Goal: Task Accomplishment & Management: Manage account settings

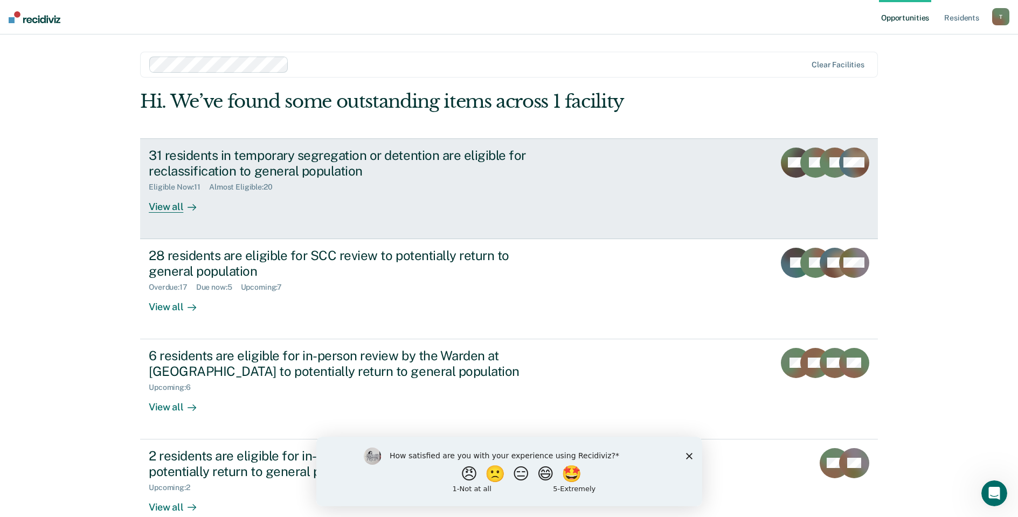
click at [149, 201] on div "View all" at bounding box center [179, 202] width 60 height 21
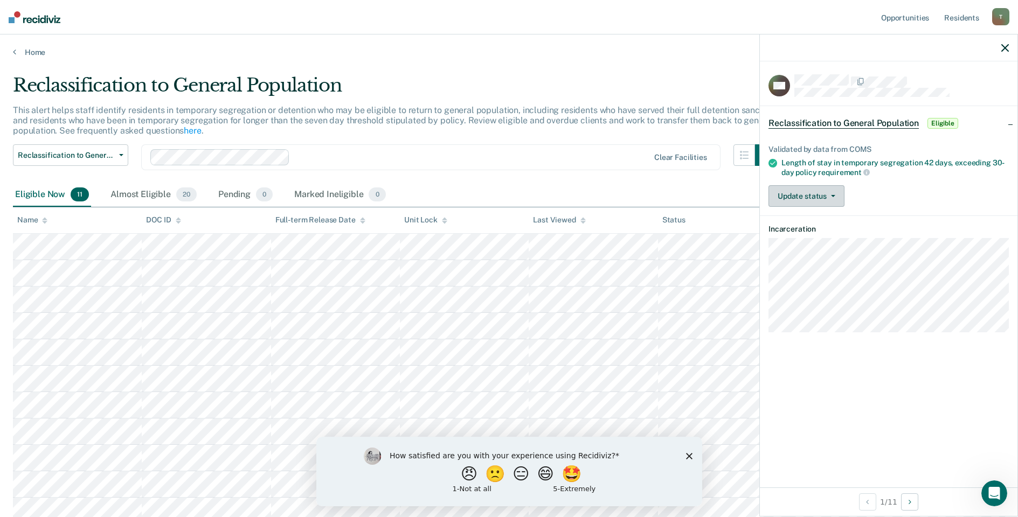
click at [795, 200] on button "Update status" at bounding box center [806, 196] width 76 height 22
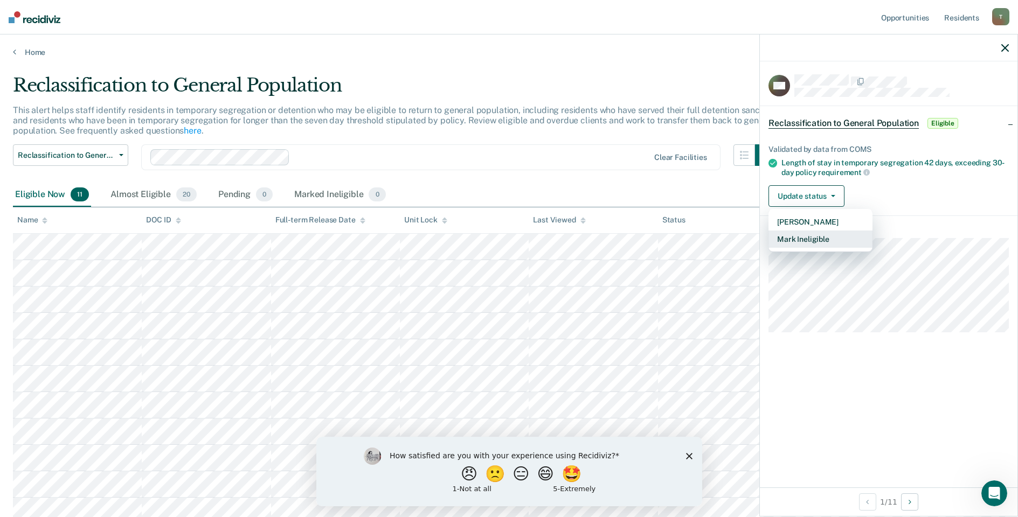
click at [800, 237] on button "Mark Ineligible" at bounding box center [820, 239] width 104 height 17
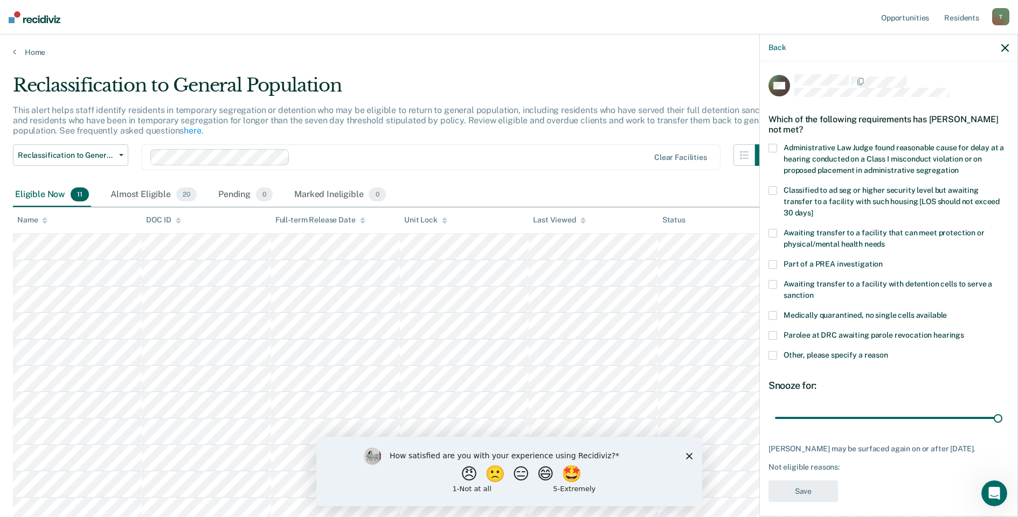
click at [778, 229] on label "Awaiting transfer to a facility that can meet protection or physical/mental hea…" at bounding box center [888, 240] width 240 height 23
click at [793, 481] on button "Save" at bounding box center [803, 492] width 70 height 22
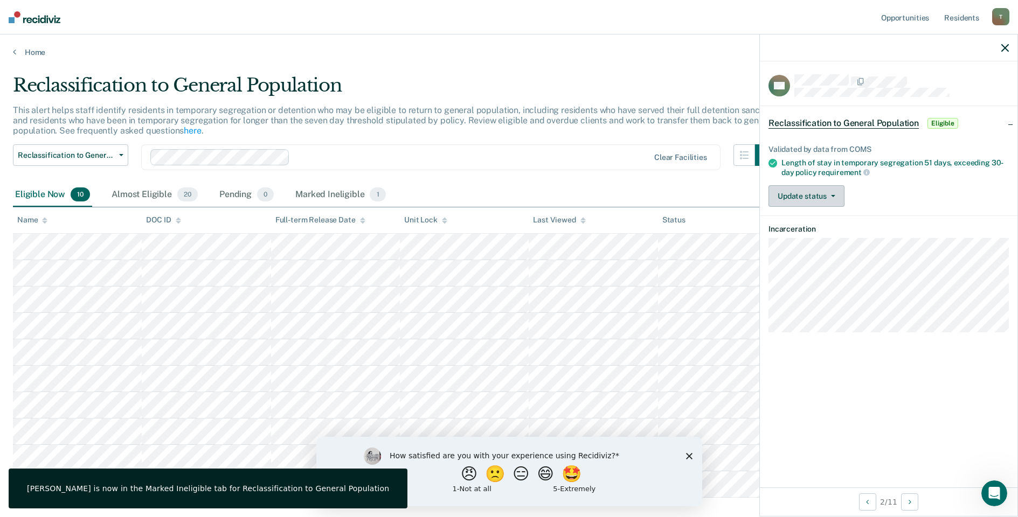
click at [790, 198] on button "Update status" at bounding box center [806, 196] width 76 height 22
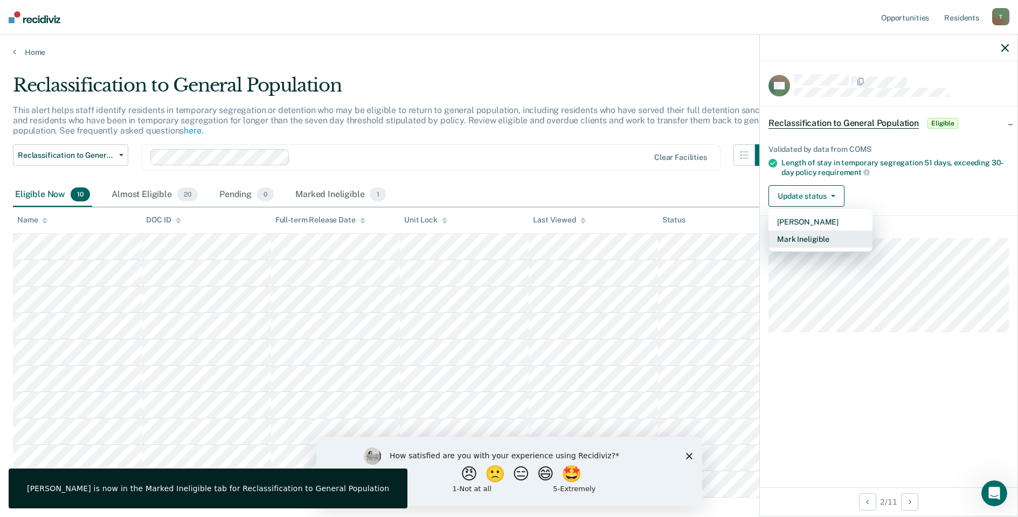
click at [793, 239] on button "Mark Ineligible" at bounding box center [820, 239] width 104 height 17
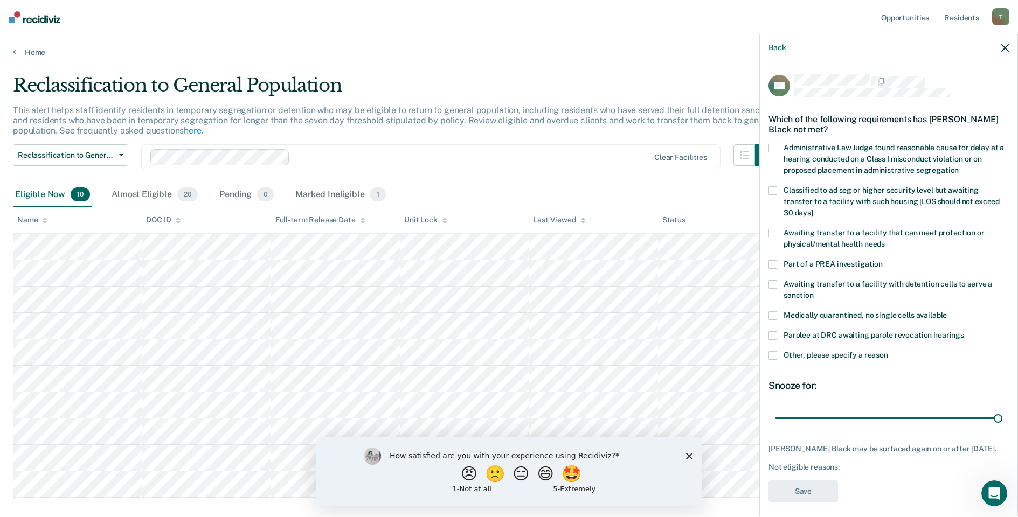
click at [777, 233] on label "Awaiting transfer to a facility that can meet protection or physical/mental hea…" at bounding box center [888, 240] width 240 height 23
click at [827, 490] on button "Save" at bounding box center [803, 492] width 70 height 22
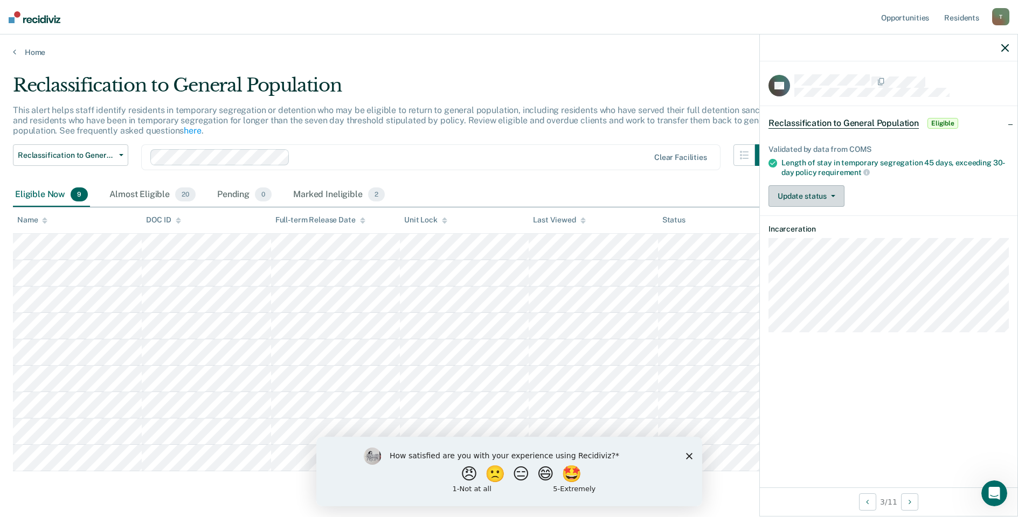
click at [822, 201] on button "Update status" at bounding box center [806, 196] width 76 height 22
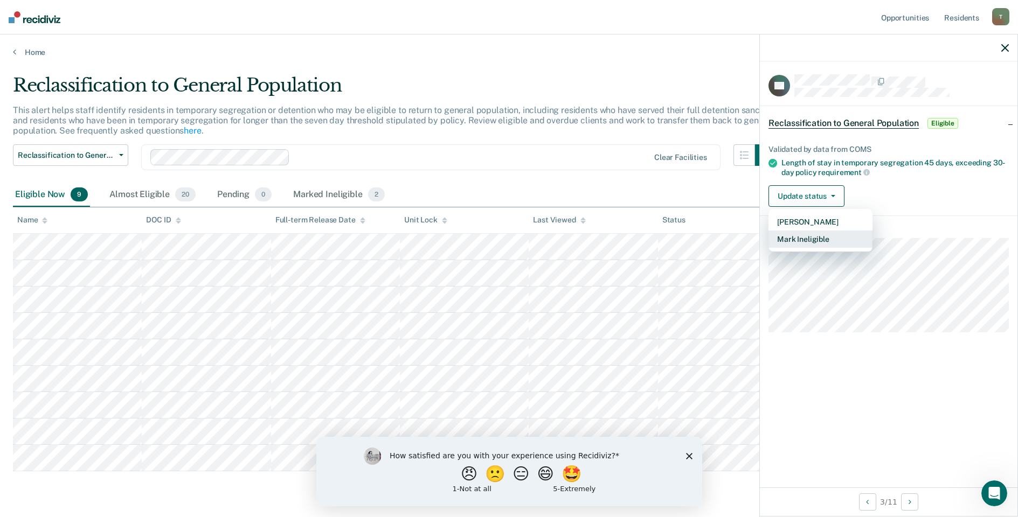
click at [806, 233] on button "Mark Ineligible" at bounding box center [820, 239] width 104 height 17
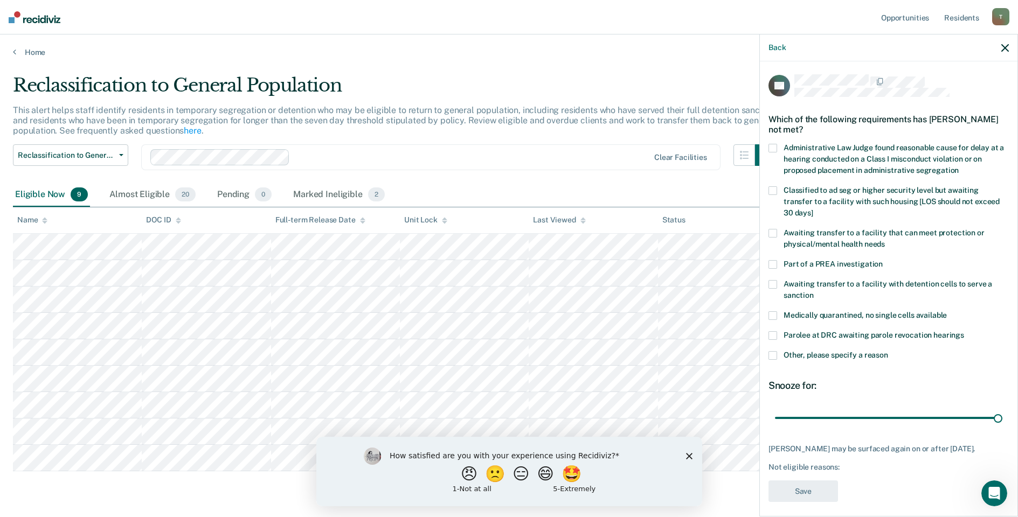
click at [774, 234] on span at bounding box center [772, 233] width 9 height 9
click at [796, 497] on button "Save" at bounding box center [803, 492] width 70 height 22
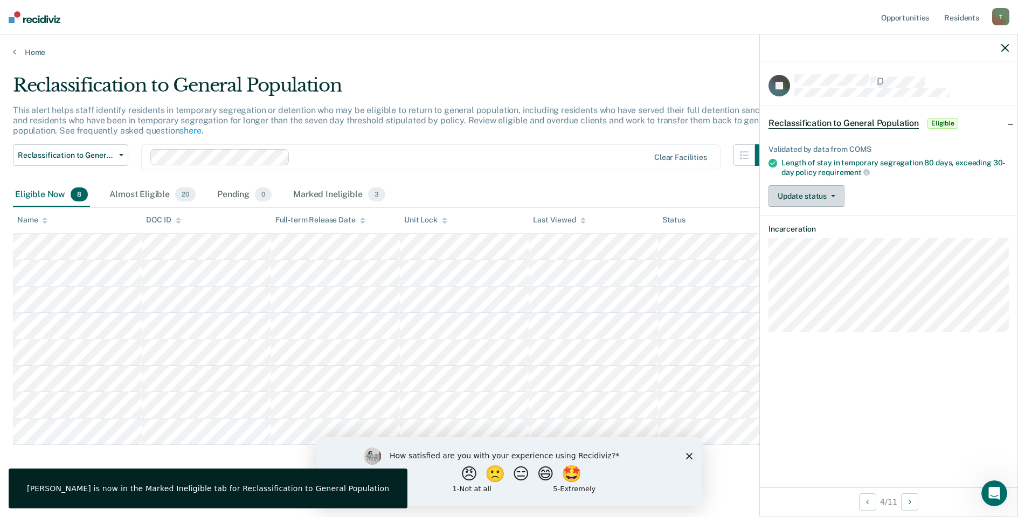
click at [815, 197] on button "Update status" at bounding box center [806, 196] width 76 height 22
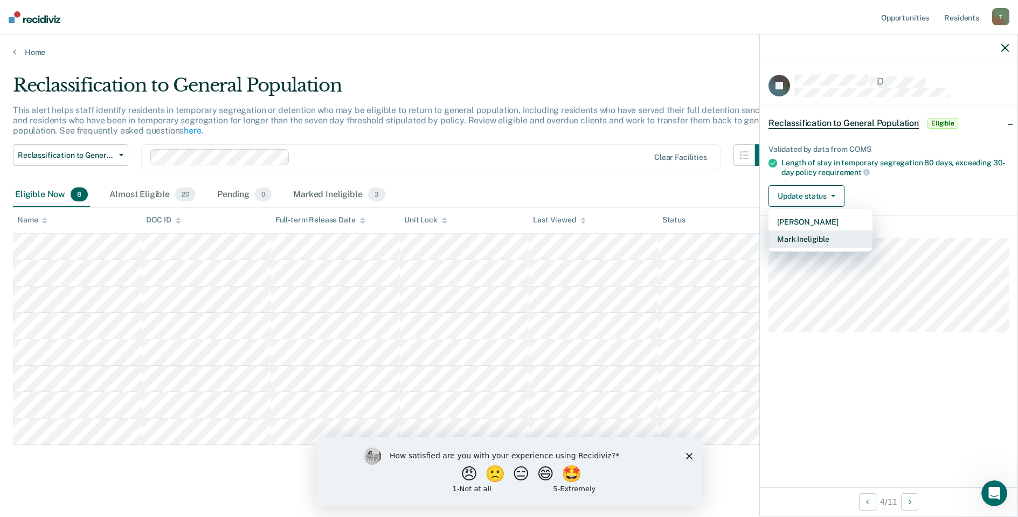
click at [809, 233] on button "Mark Ineligible" at bounding box center [820, 239] width 104 height 17
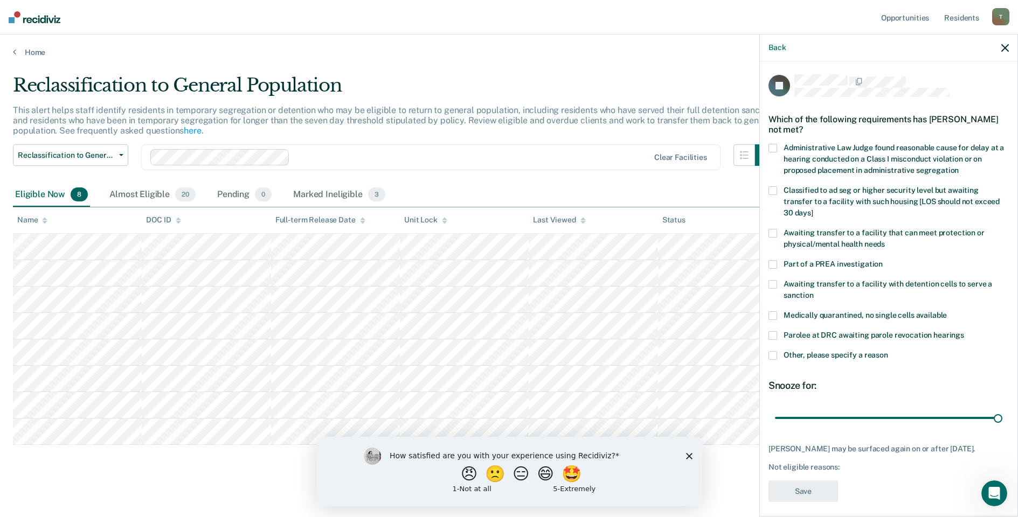
click at [778, 186] on label "Classified to ad seg or higher security level but awaiting transfer to a facili…" at bounding box center [888, 203] width 240 height 34
click at [773, 351] on span at bounding box center [772, 355] width 9 height 9
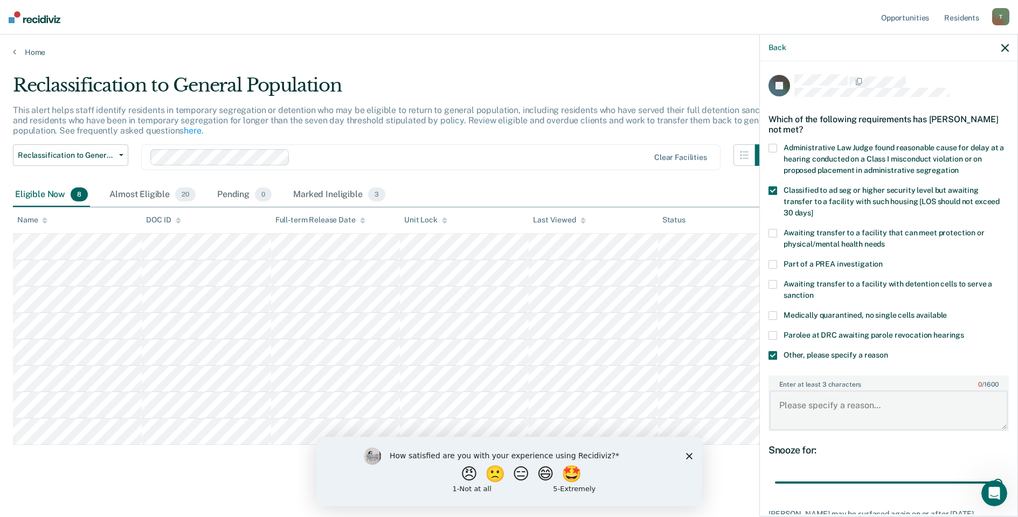
click at [821, 399] on textarea "Enter at least 3 characters 0 / 1600" at bounding box center [888, 411] width 238 height 40
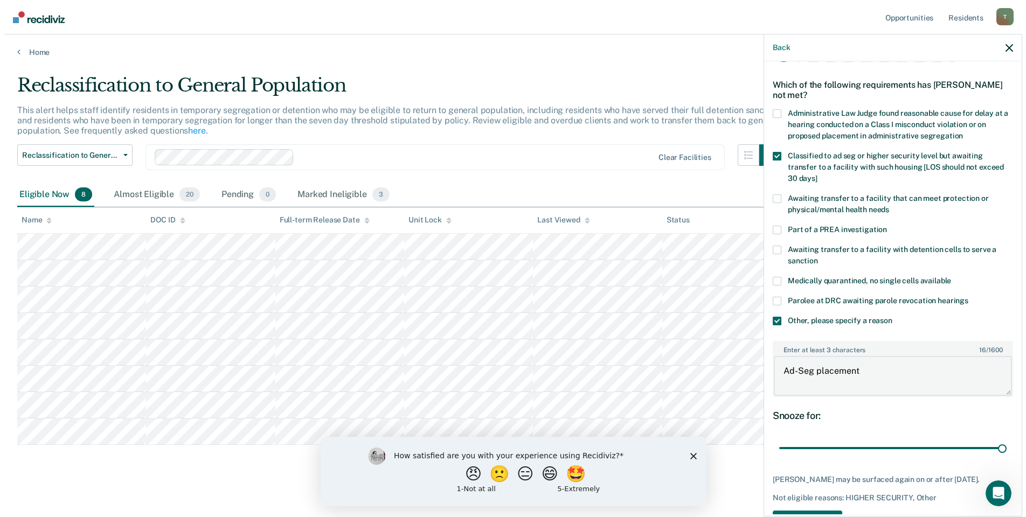
scroll to position [71, 0]
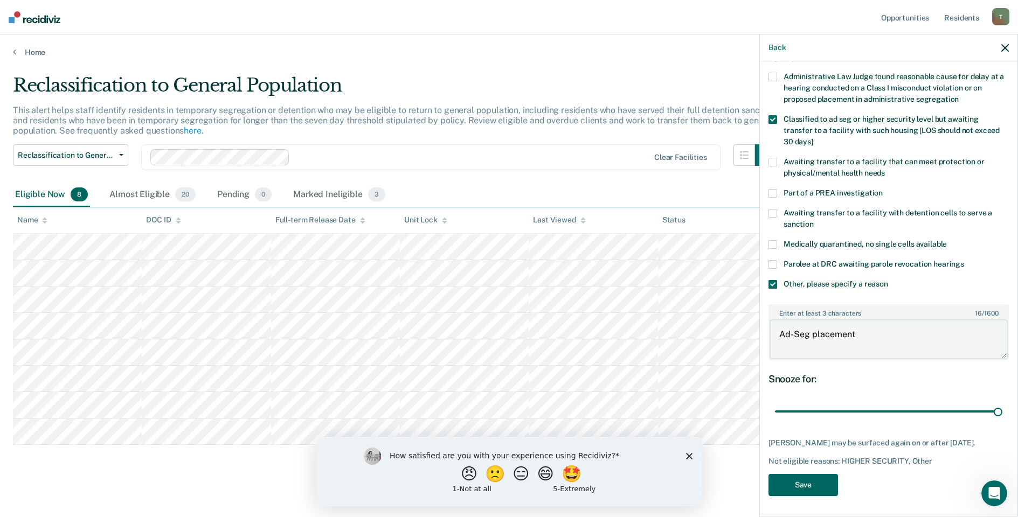
type textarea "Ad-Seg placement"
click at [805, 482] on button "Save" at bounding box center [803, 485] width 70 height 22
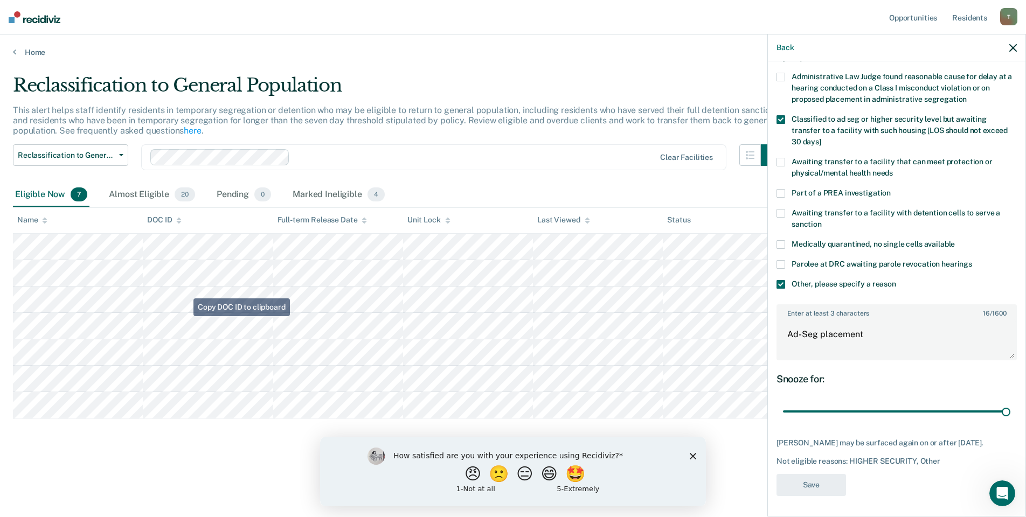
scroll to position [0, 0]
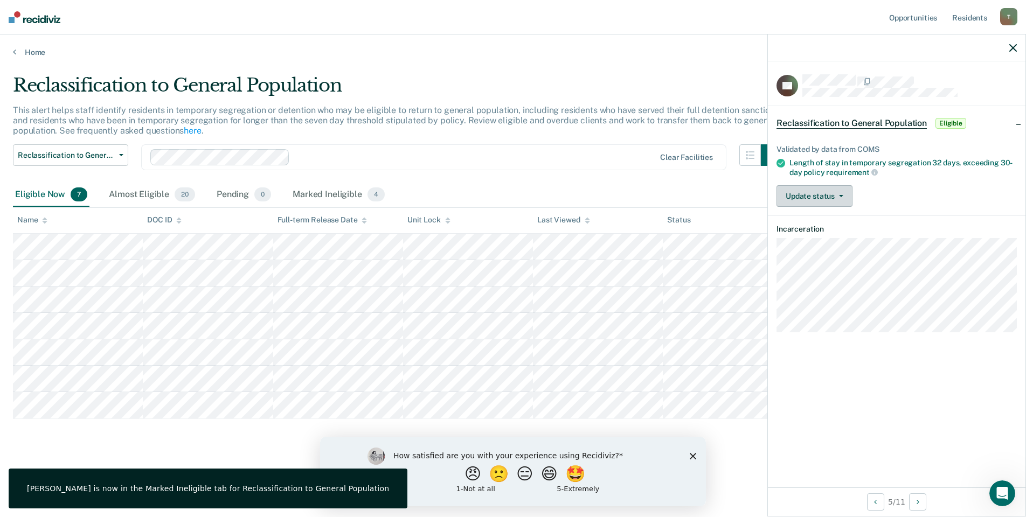
click at [818, 199] on button "Update status" at bounding box center [814, 196] width 76 height 22
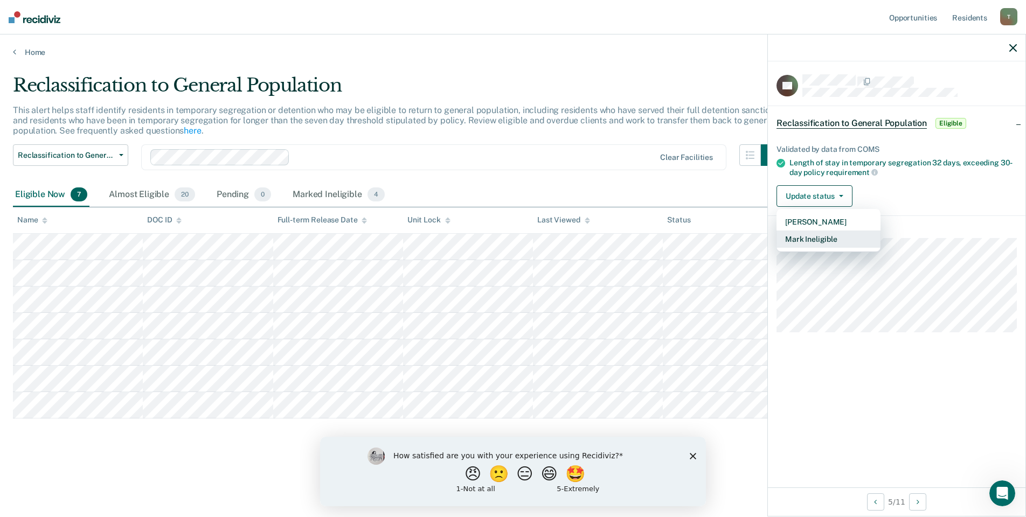
click at [809, 239] on button "Mark Ineligible" at bounding box center [828, 239] width 104 height 17
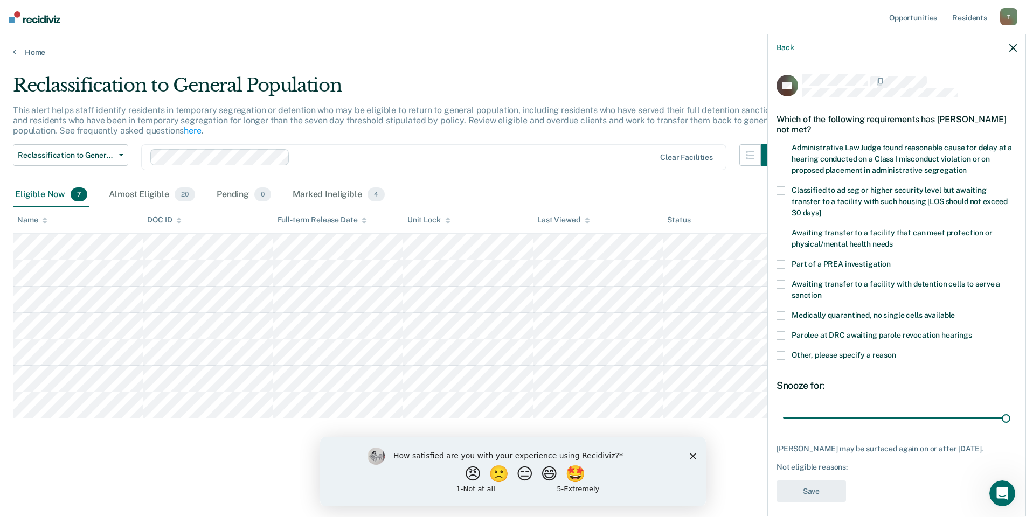
click at [784, 229] on span at bounding box center [780, 233] width 9 height 9
click at [813, 496] on button "Save" at bounding box center [811, 492] width 70 height 22
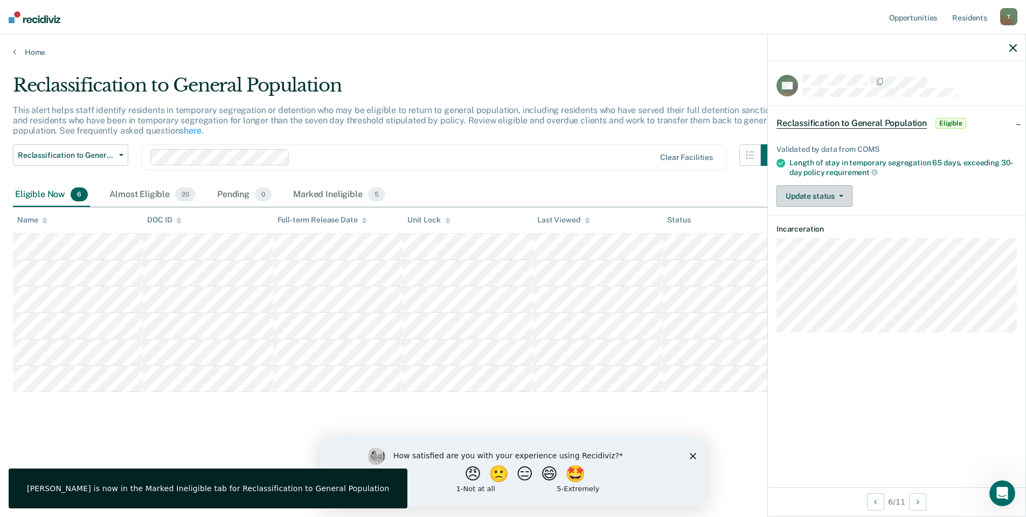
click at [802, 195] on button "Update status" at bounding box center [814, 196] width 76 height 22
click at [802, 237] on button "Mark Ineligible" at bounding box center [828, 239] width 104 height 17
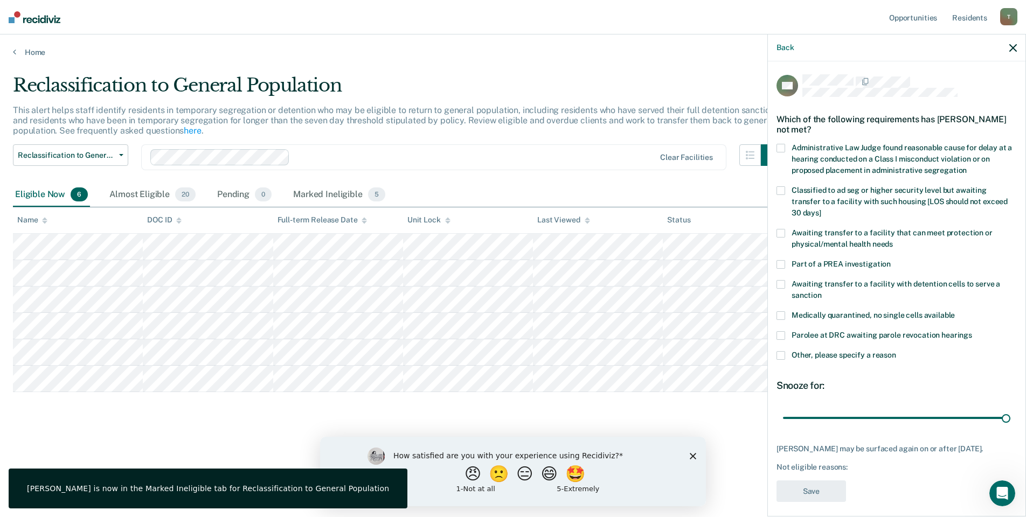
click at [776, 221] on div "HR Which of the following requirements has [PERSON_NAME] not met? Administrativ…" at bounding box center [897, 287] width 258 height 453
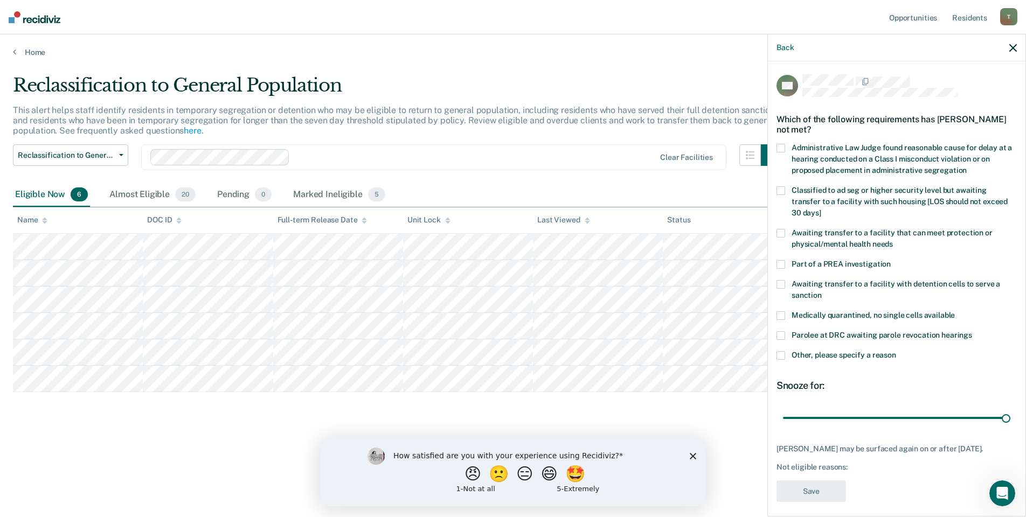
click at [779, 229] on span at bounding box center [780, 233] width 9 height 9
click at [810, 482] on button "Save" at bounding box center [811, 492] width 70 height 22
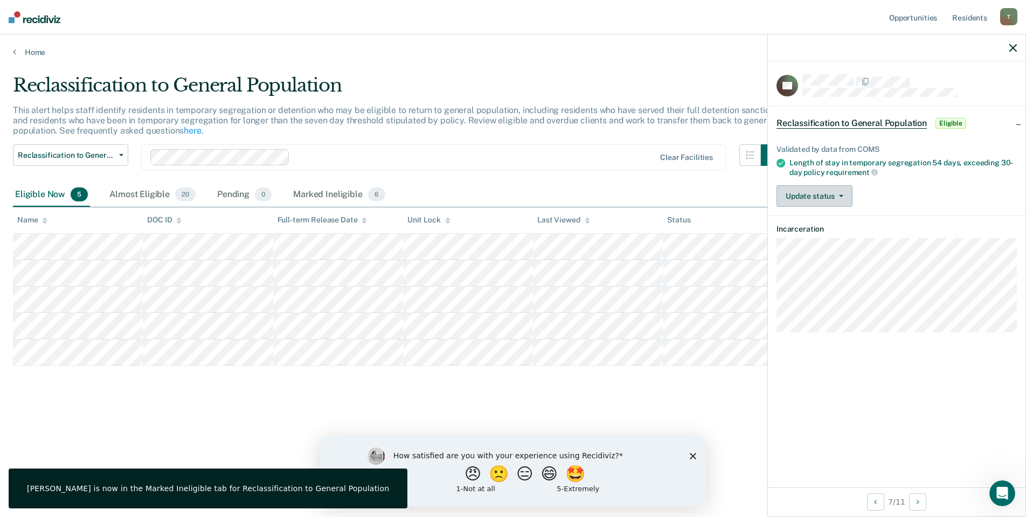
click at [800, 193] on button "Update status" at bounding box center [814, 196] width 76 height 22
click at [815, 241] on button "Mark Ineligible" at bounding box center [828, 239] width 104 height 17
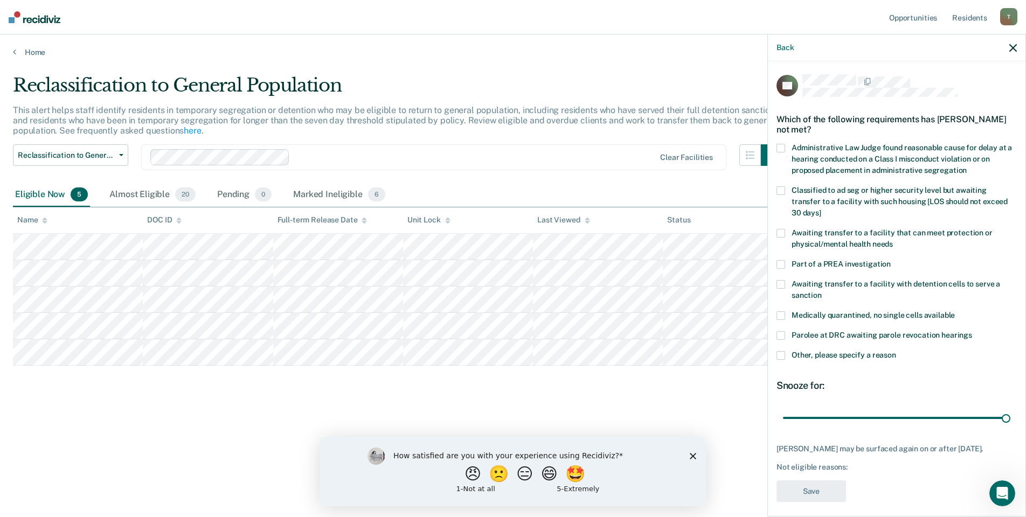
click at [786, 229] on label "Awaiting transfer to a facility that can meet protection or physical/mental hea…" at bounding box center [896, 240] width 240 height 23
click at [823, 481] on button "Save" at bounding box center [811, 492] width 70 height 22
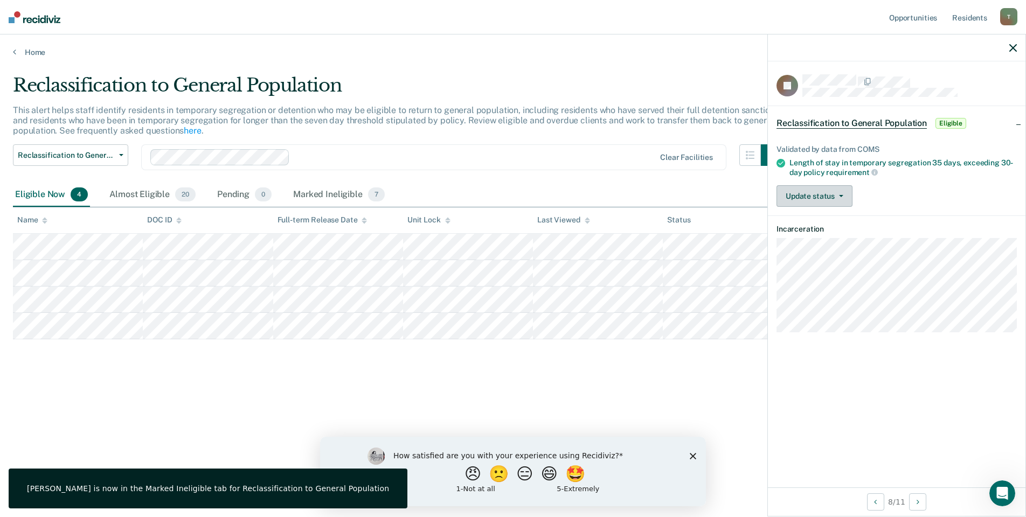
click at [821, 188] on button "Update status" at bounding box center [814, 196] width 76 height 22
click at [804, 239] on button "Mark Ineligible" at bounding box center [828, 239] width 104 height 17
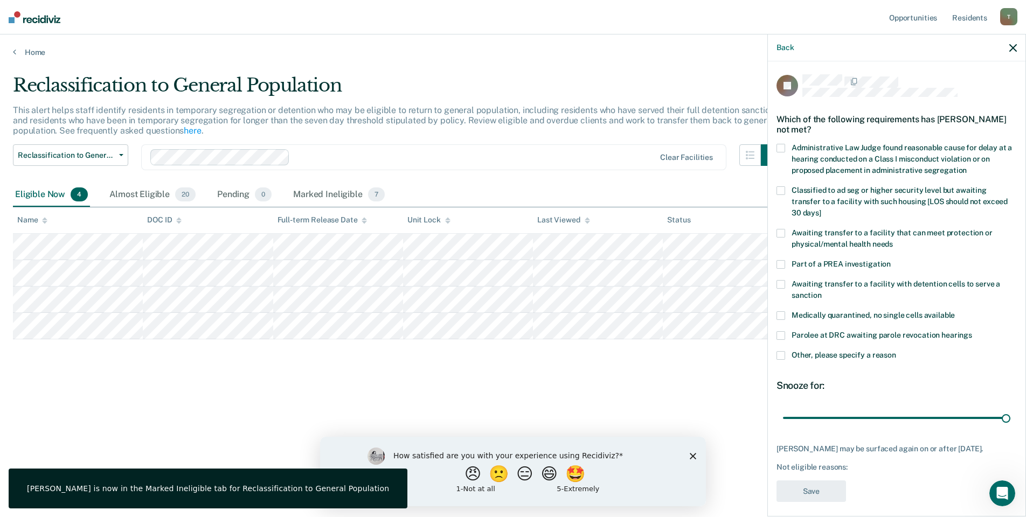
click at [784, 229] on span at bounding box center [780, 233] width 9 height 9
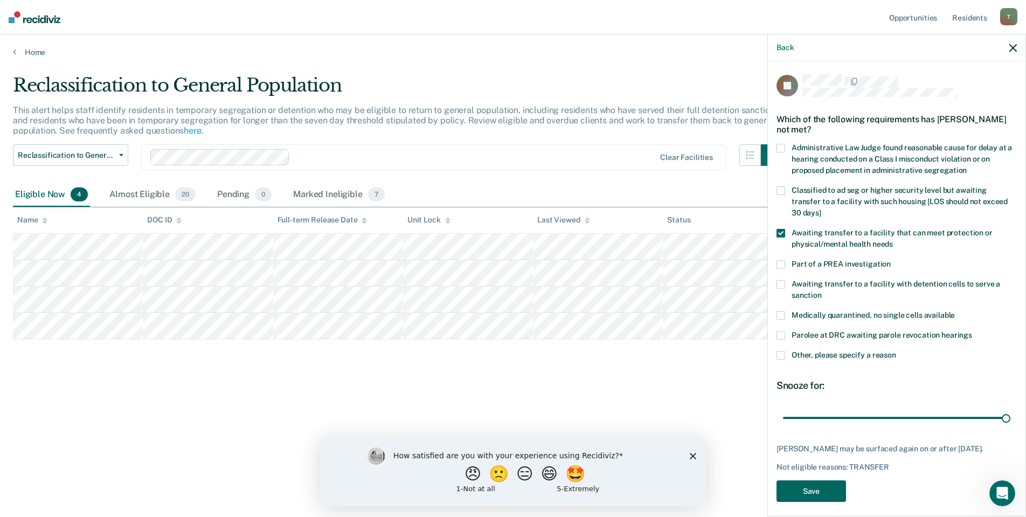
click at [807, 481] on button "Save" at bounding box center [811, 492] width 70 height 22
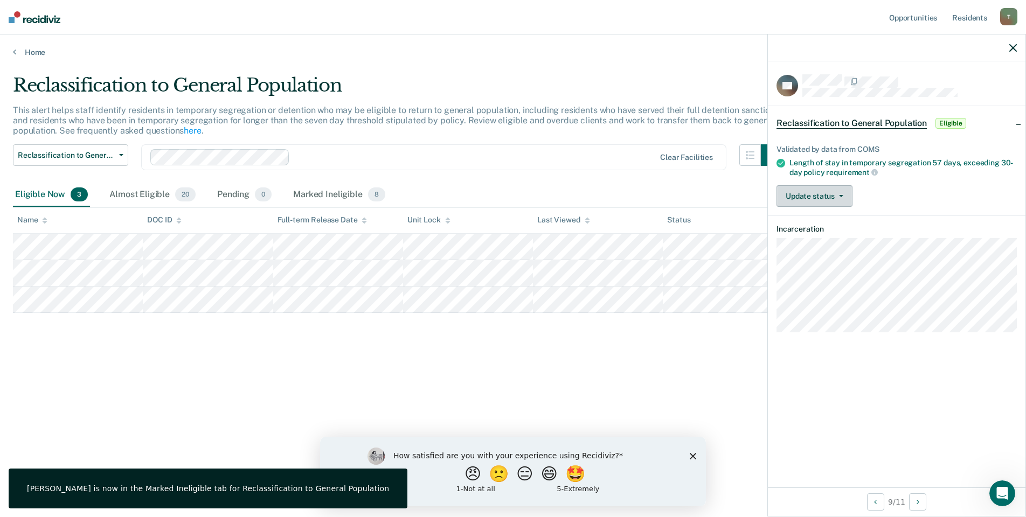
click at [810, 191] on button "Update status" at bounding box center [814, 196] width 76 height 22
click at [799, 237] on button "Mark Ineligible" at bounding box center [828, 239] width 104 height 17
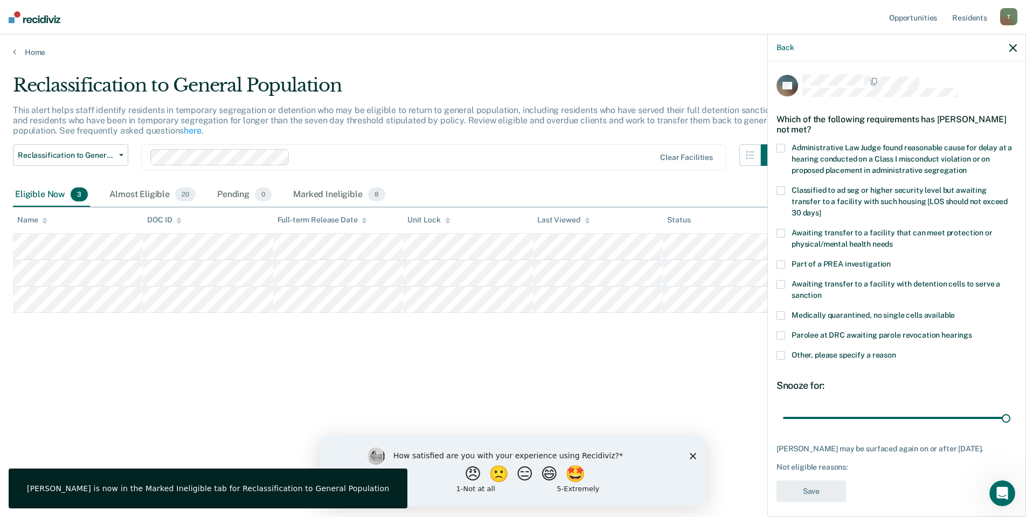
click at [782, 229] on span at bounding box center [780, 233] width 9 height 9
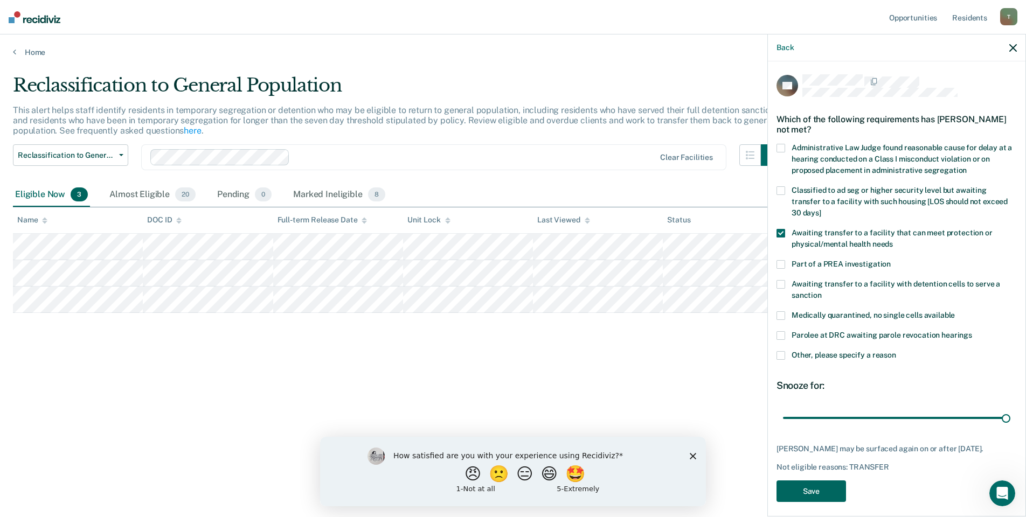
click at [809, 487] on button "Save" at bounding box center [811, 492] width 70 height 22
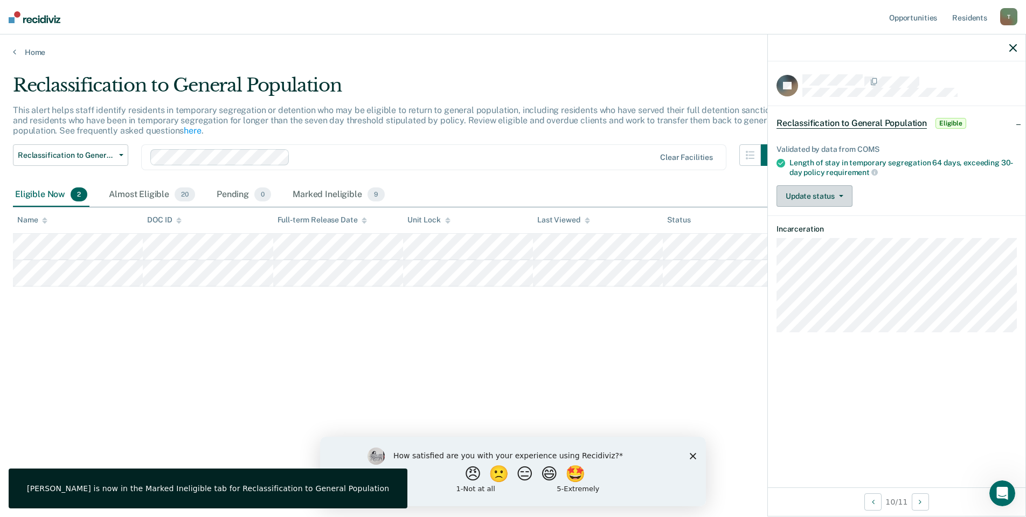
click at [790, 190] on button "Update status" at bounding box center [814, 196] width 76 height 22
click at [791, 238] on button "Mark Ineligible" at bounding box center [828, 239] width 104 height 17
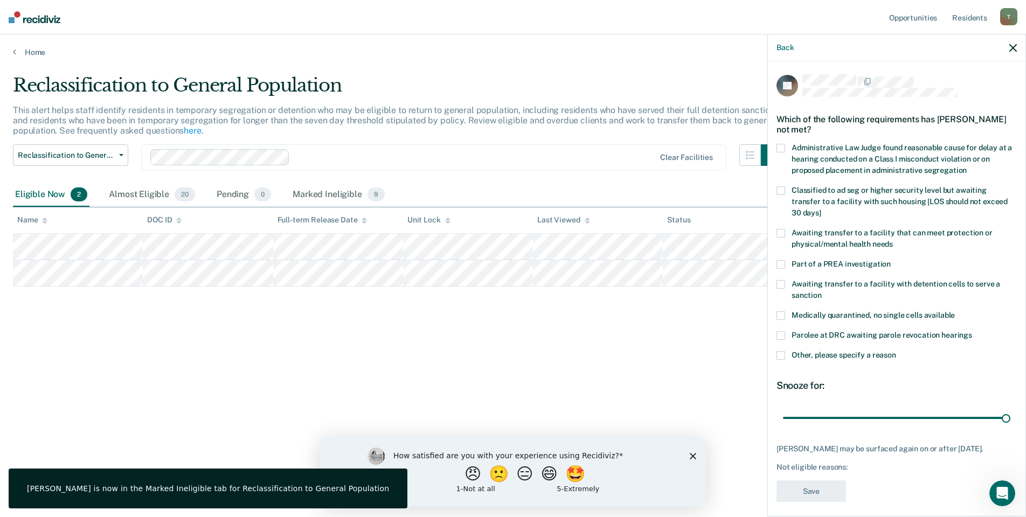
click at [781, 229] on span at bounding box center [780, 233] width 9 height 9
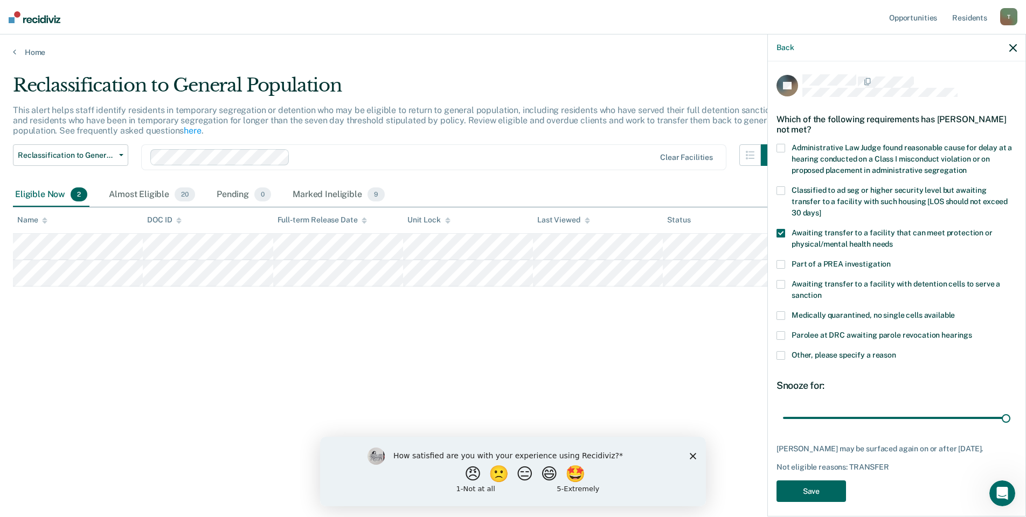
click at [828, 481] on button "Save" at bounding box center [811, 492] width 70 height 22
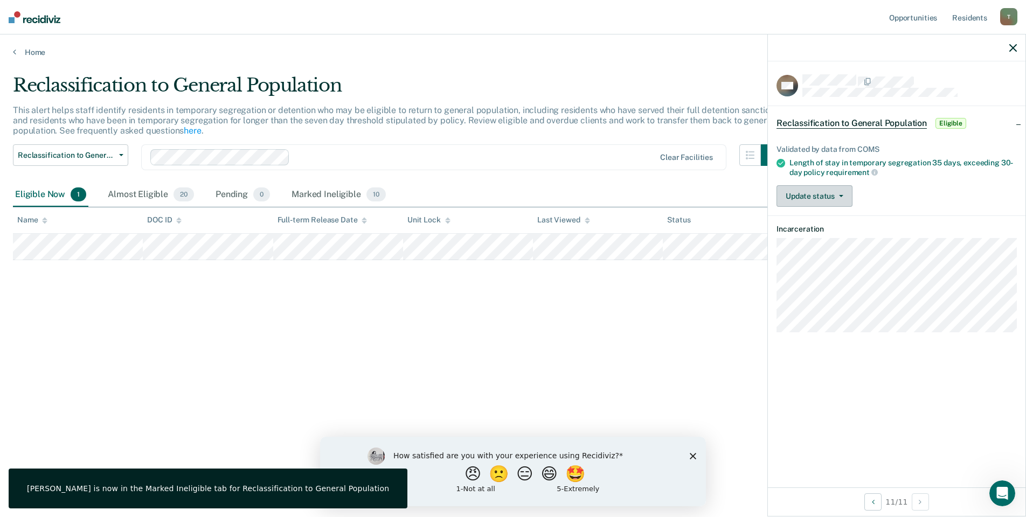
click at [797, 191] on button "Update status" at bounding box center [814, 196] width 76 height 22
click at [817, 235] on button "Mark Ineligible" at bounding box center [828, 239] width 104 height 17
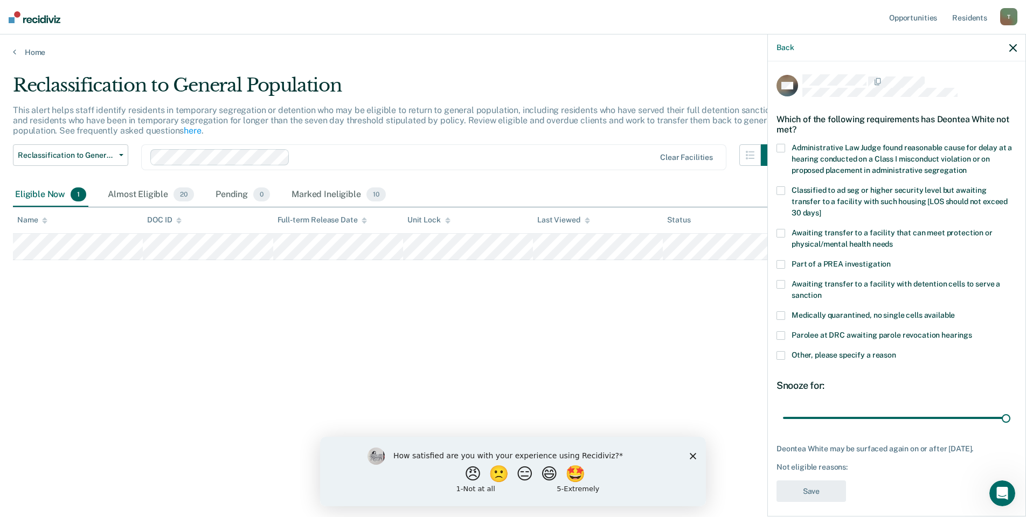
click at [779, 351] on span at bounding box center [780, 355] width 9 height 9
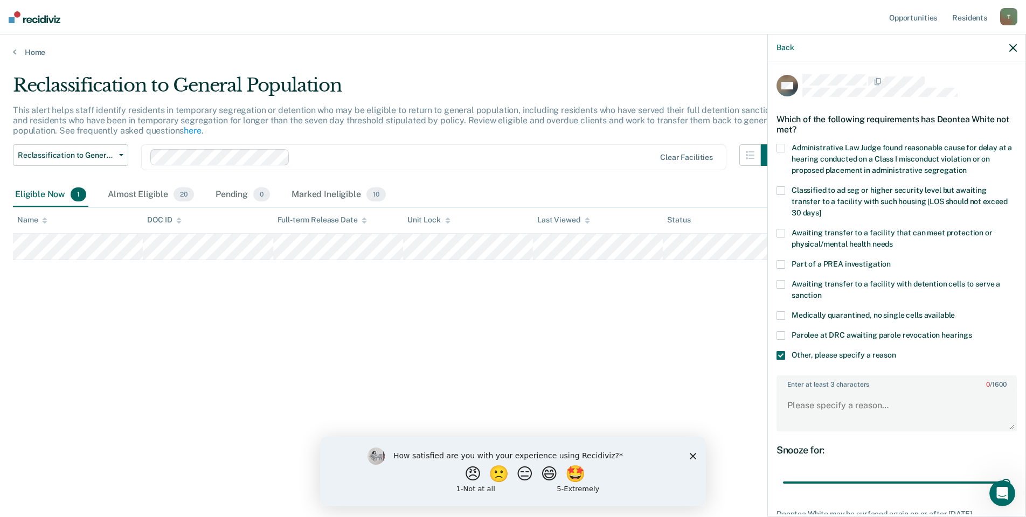
click at [783, 235] on span at bounding box center [780, 233] width 9 height 9
click at [817, 398] on textarea "Enter at least 3 characters 0 / 1600" at bounding box center [896, 411] width 238 height 40
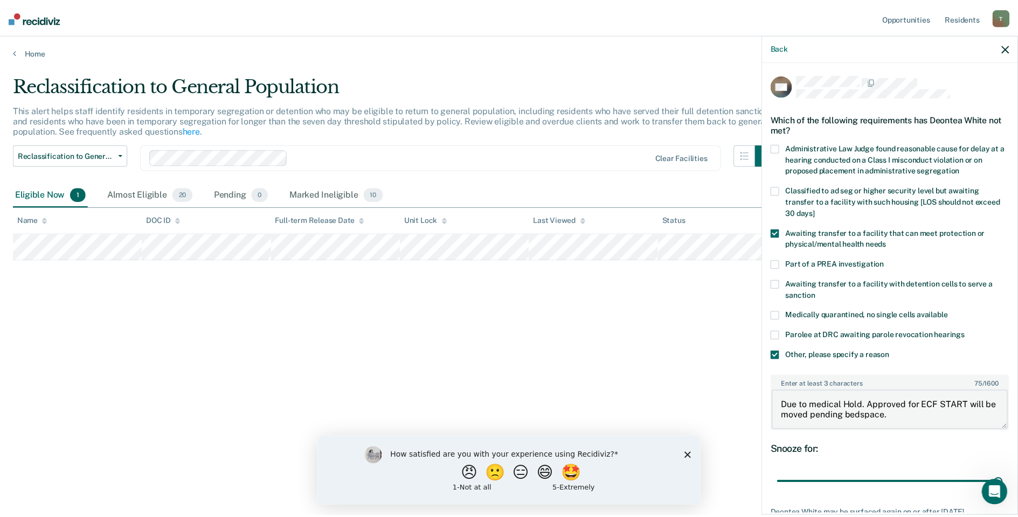
scroll to position [80, 0]
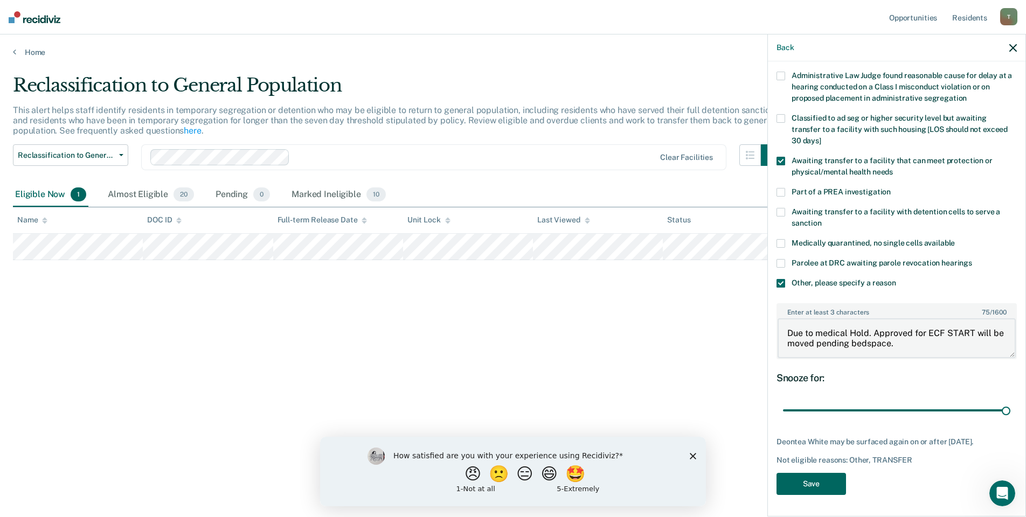
type textarea "Due to medical Hold. Approved for ECF START will be moved pending bedspace."
click at [810, 487] on button "Save" at bounding box center [811, 484] width 70 height 22
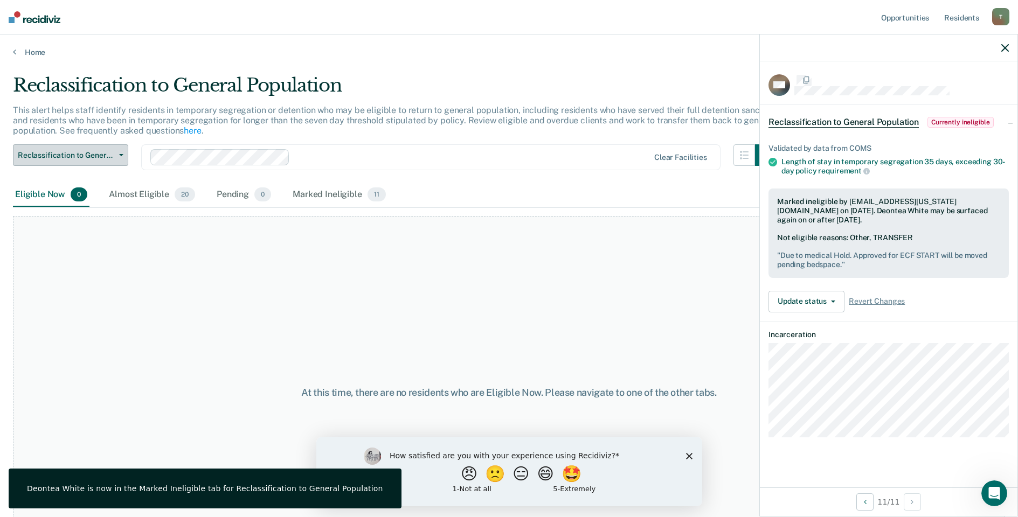
scroll to position [0, 0]
click at [131, 195] on div "Almost Eligible 20" at bounding box center [152, 195] width 91 height 24
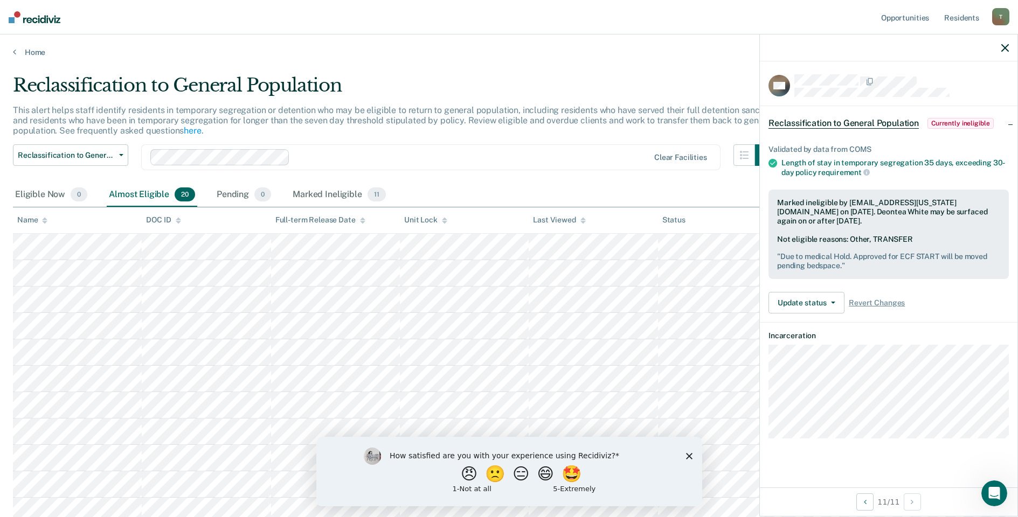
click at [688, 455] on polygon "Close survey" at bounding box center [688, 456] width 6 height 6
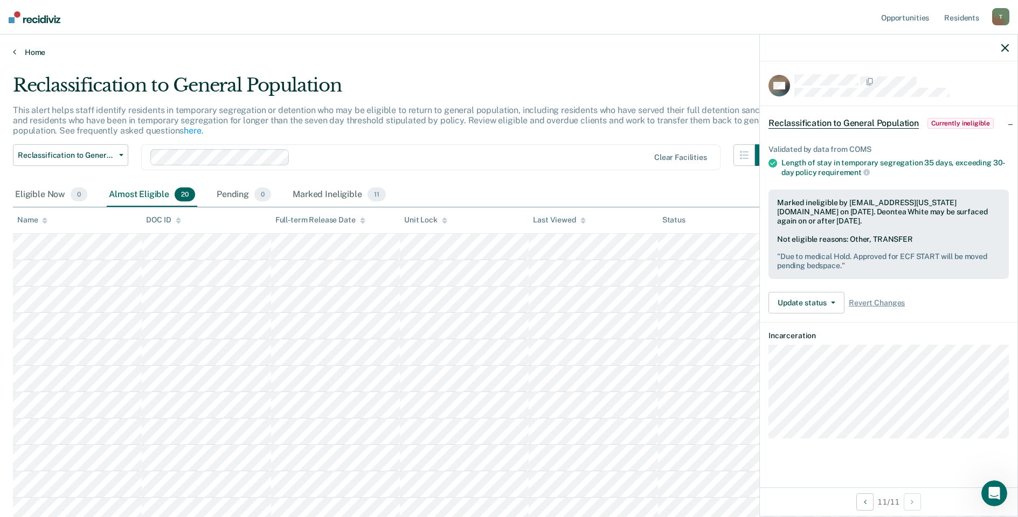
click at [18, 50] on link "Home" at bounding box center [509, 52] width 992 height 10
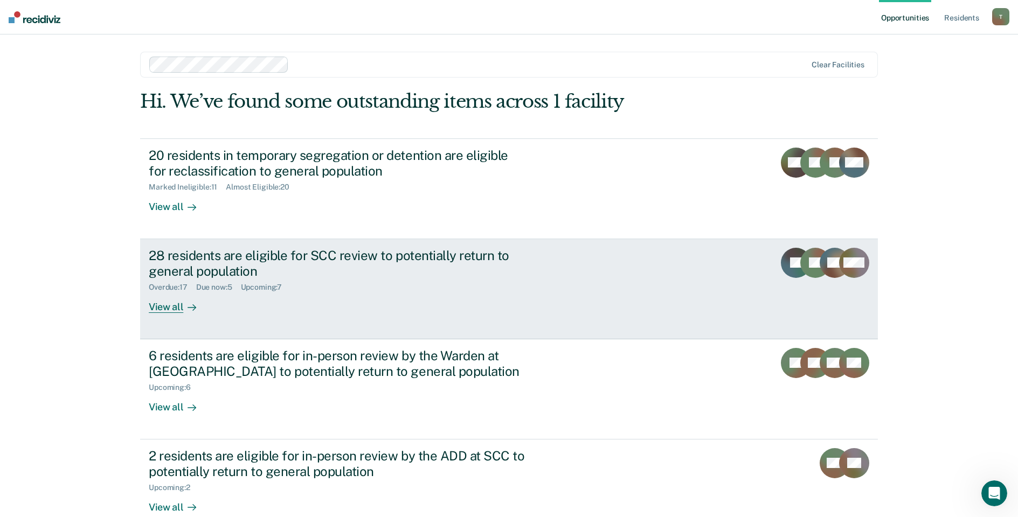
click at [154, 305] on div "View all" at bounding box center [179, 302] width 60 height 21
